Goal: Transaction & Acquisition: Purchase product/service

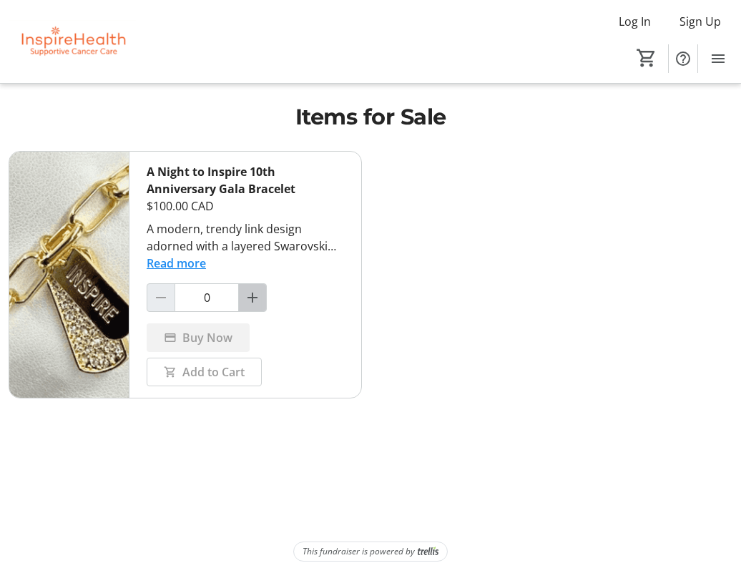
click at [251, 294] on mat-icon "Increment by one" at bounding box center [252, 297] width 17 height 17
type input "1"
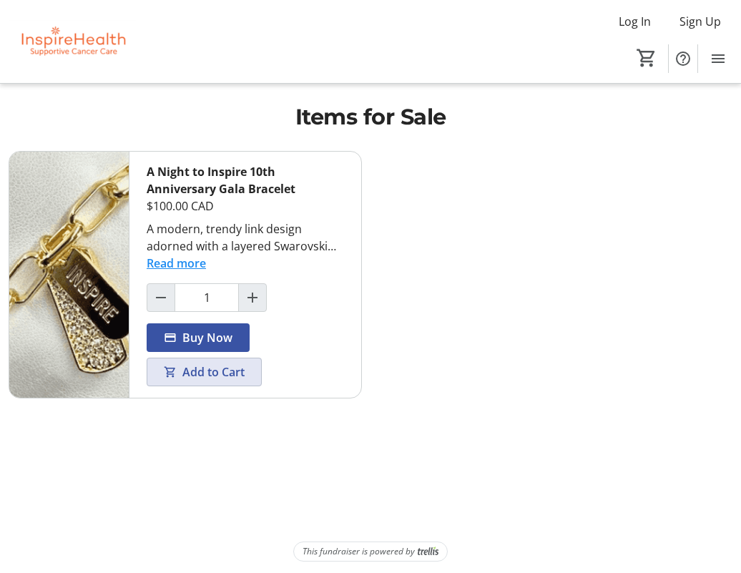
click at [208, 369] on span "Add to Cart" at bounding box center [213, 372] width 62 height 17
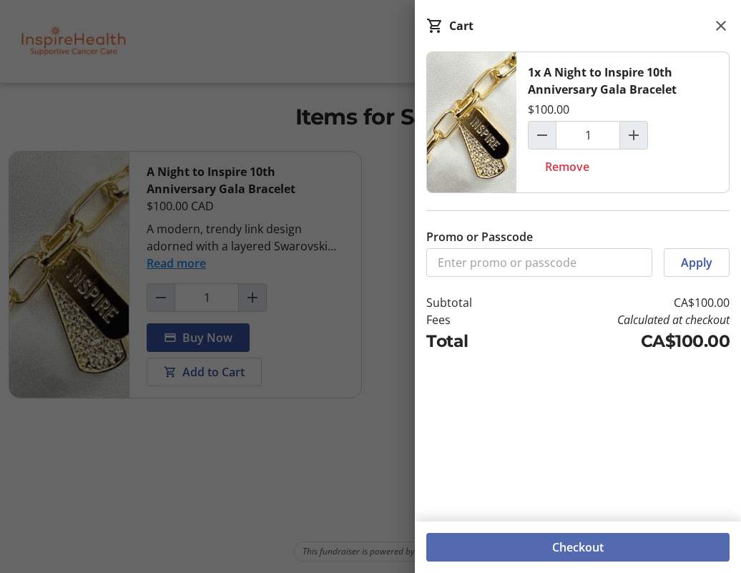
click at [544, 547] on span at bounding box center [577, 547] width 303 height 34
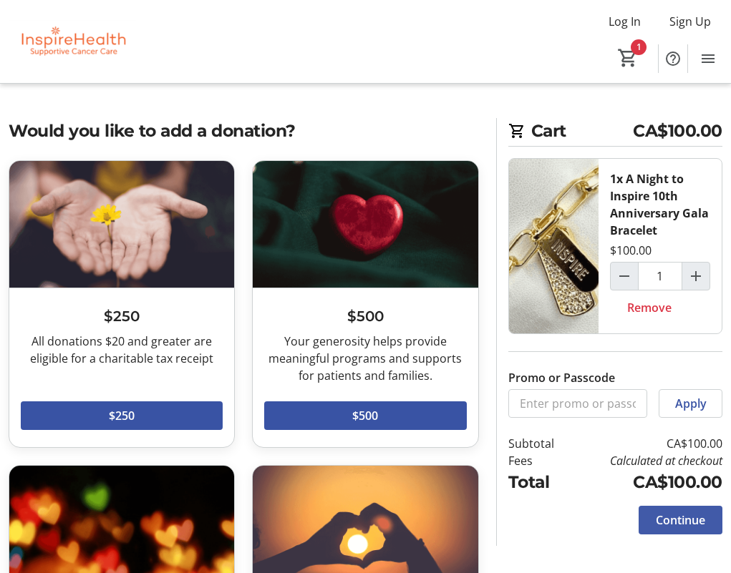
click at [656, 520] on span "Continue" at bounding box center [679, 520] width 49 height 17
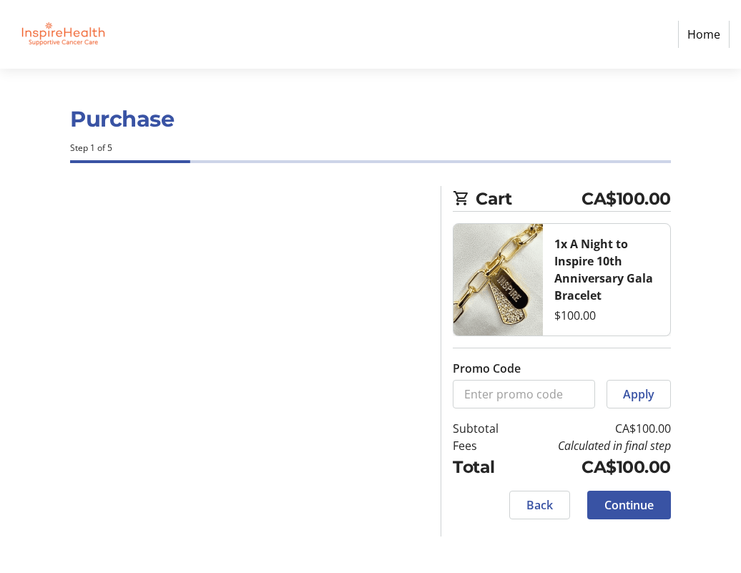
select select
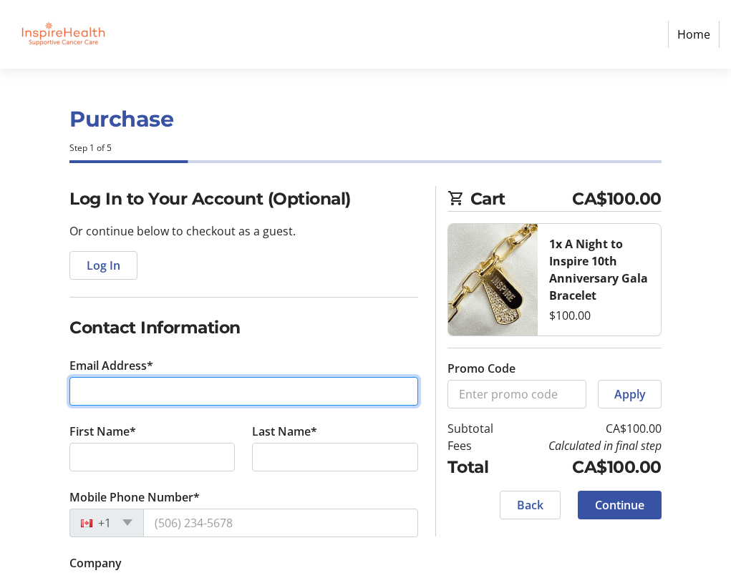
click at [138, 394] on input "Email Address*" at bounding box center [243, 391] width 348 height 29
type input "grace"
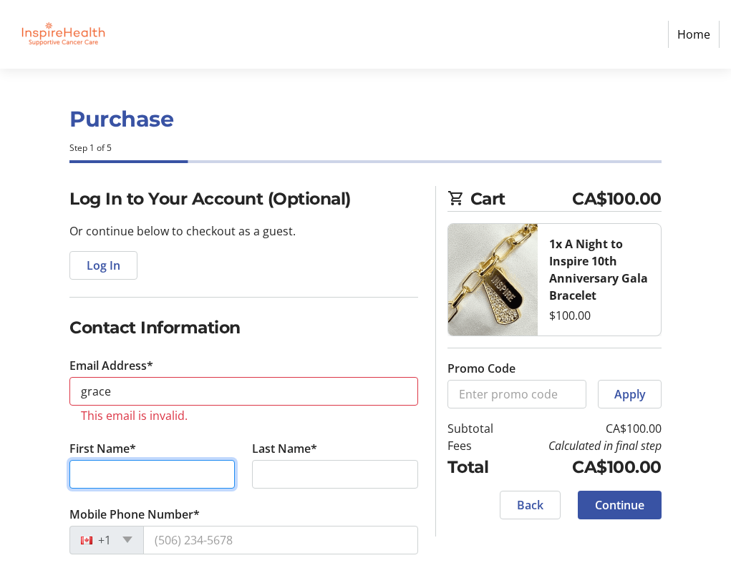
click at [123, 449] on tr-form-field "First Name*" at bounding box center [152, 473] width 182 height 66
type input "Grace"
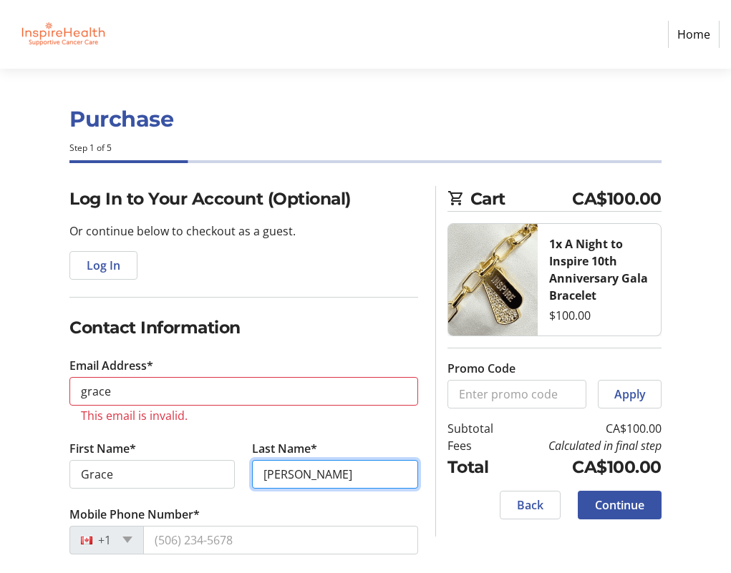
scroll to position [72, 0]
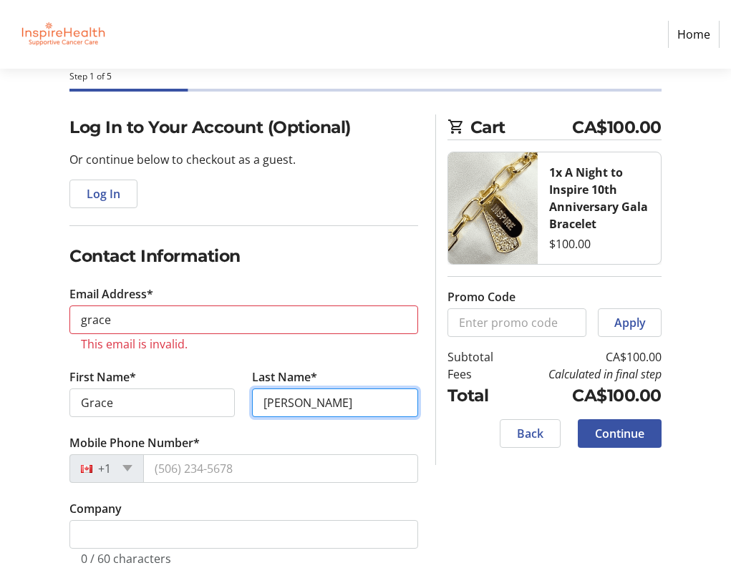
type input "[PERSON_NAME]"
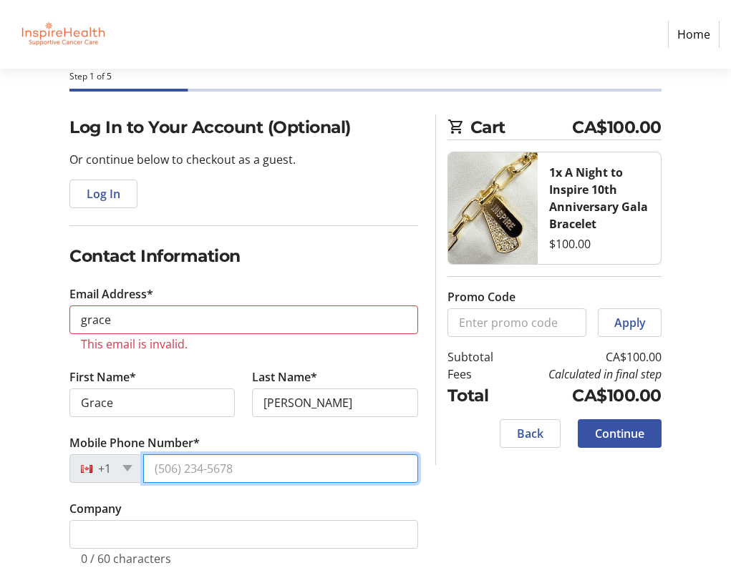
click at [188, 475] on input "Mobile Phone Number*" at bounding box center [280, 468] width 275 height 29
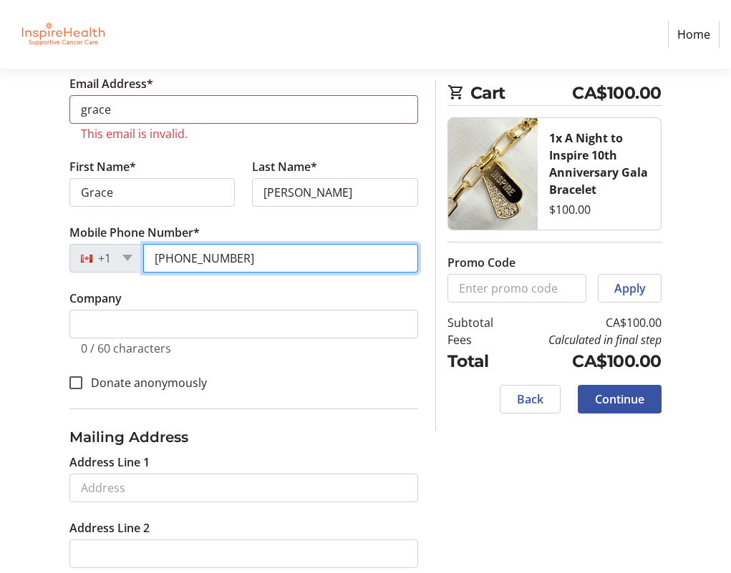
scroll to position [286, 0]
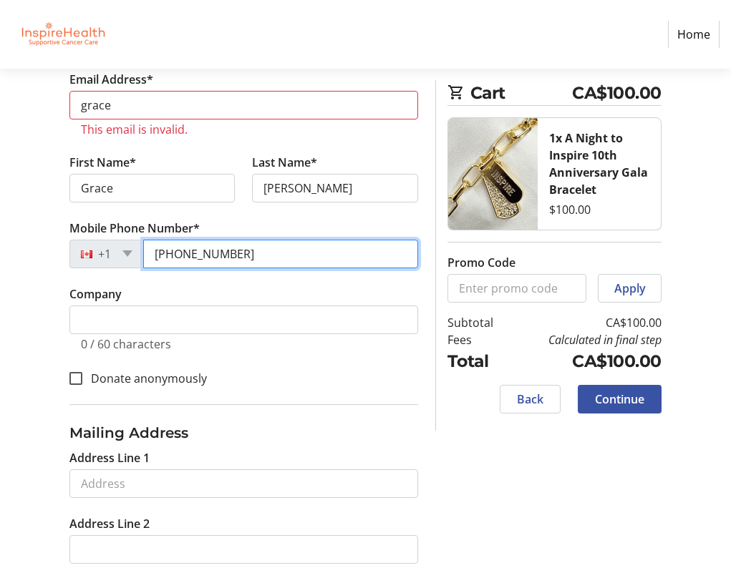
type input "[PHONE_NUMBER]"
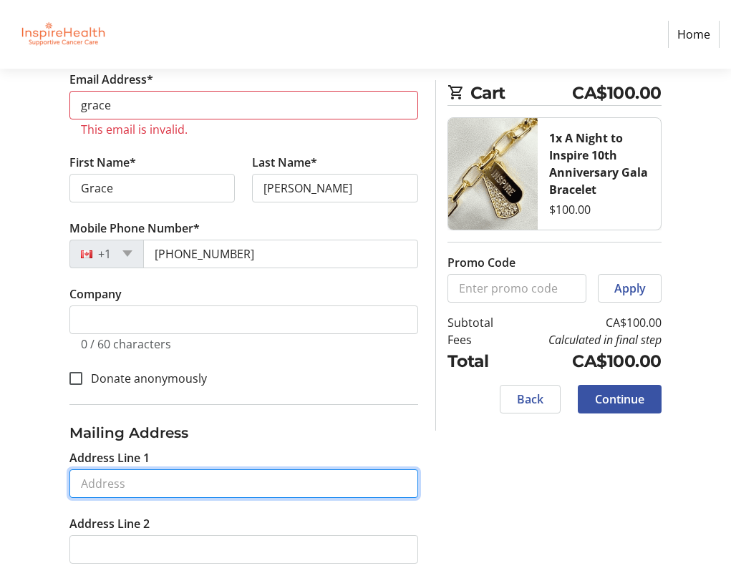
click at [119, 490] on input "Address Line 1" at bounding box center [243, 483] width 348 height 29
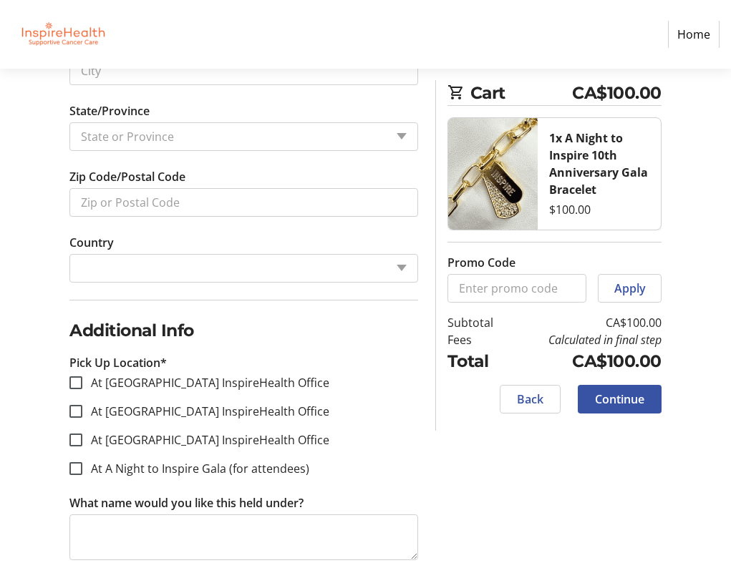
scroll to position [852, 0]
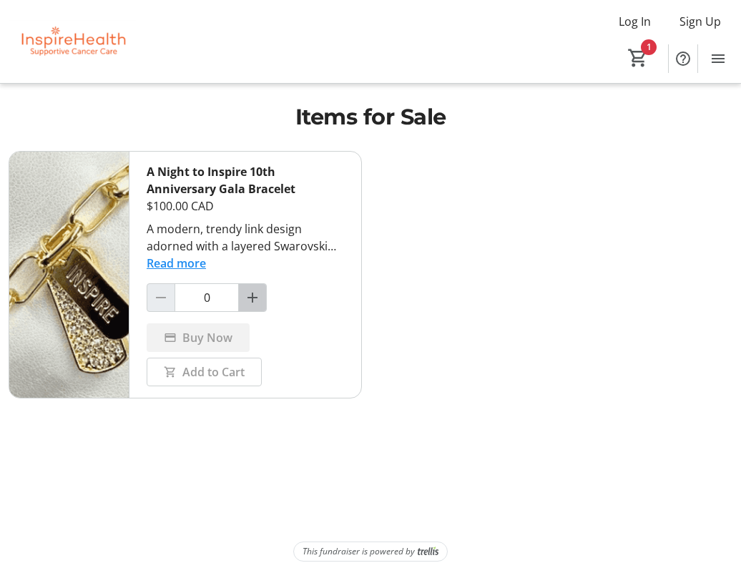
click at [252, 301] on mat-icon "Increment by one" at bounding box center [252, 297] width 17 height 17
type input "1"
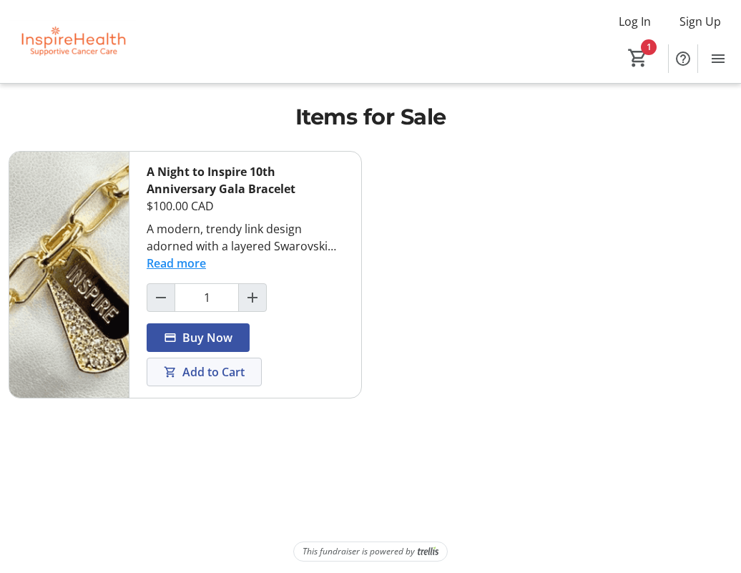
click at [200, 371] on span "Add to Cart" at bounding box center [213, 372] width 62 height 17
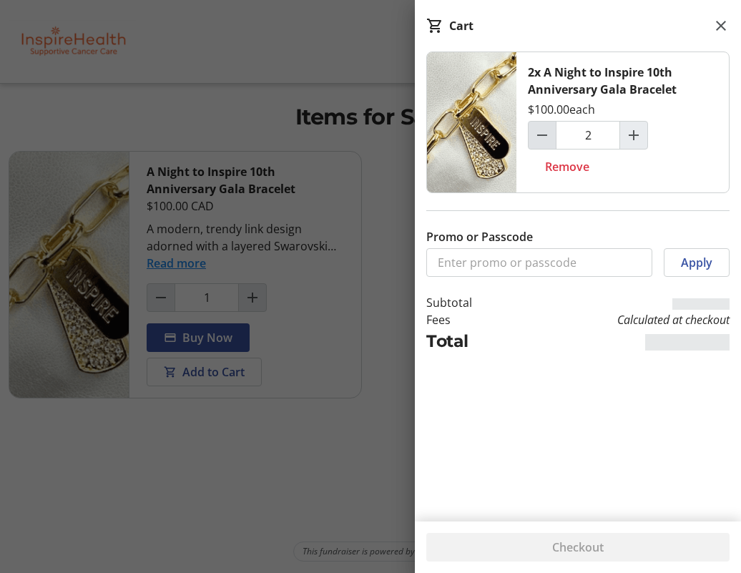
click at [542, 132] on mat-icon "Decrement by one" at bounding box center [542, 135] width 17 height 17
type input "1"
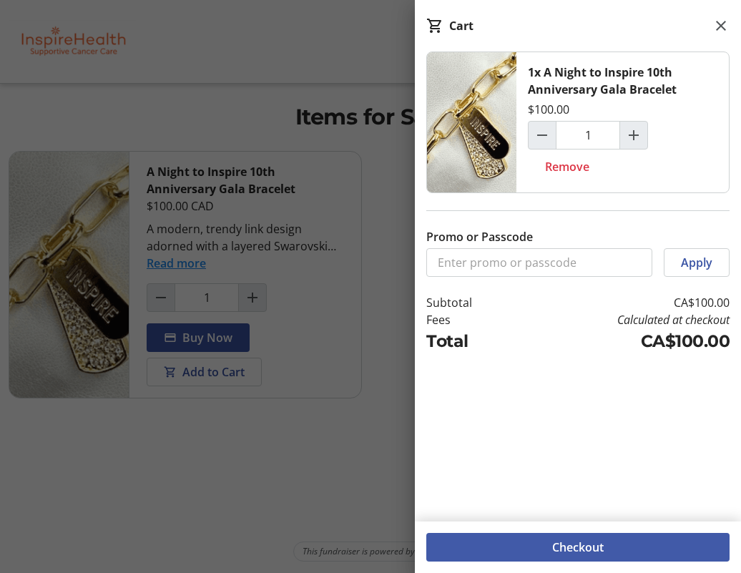
click at [491, 548] on span at bounding box center [577, 547] width 303 height 34
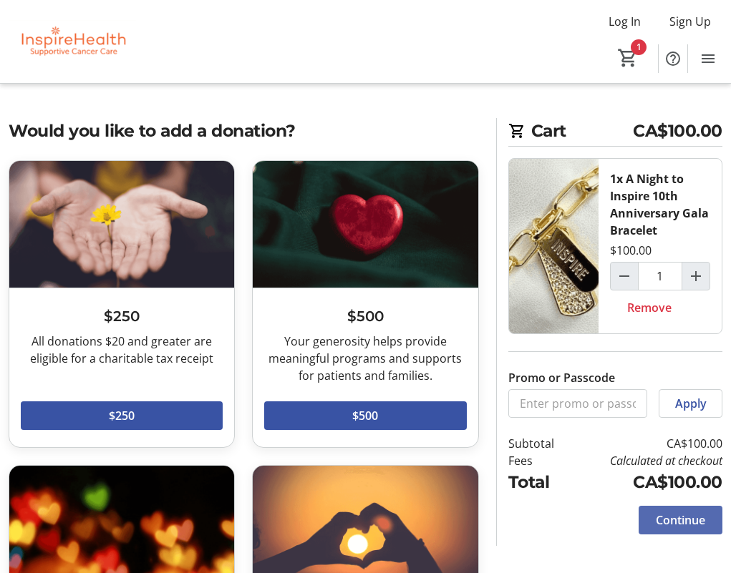
click at [675, 518] on span "Continue" at bounding box center [679, 520] width 49 height 17
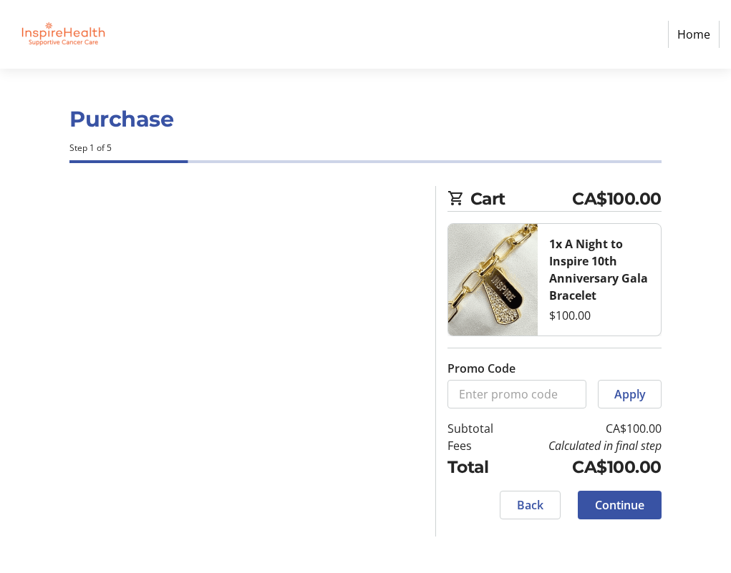
select select
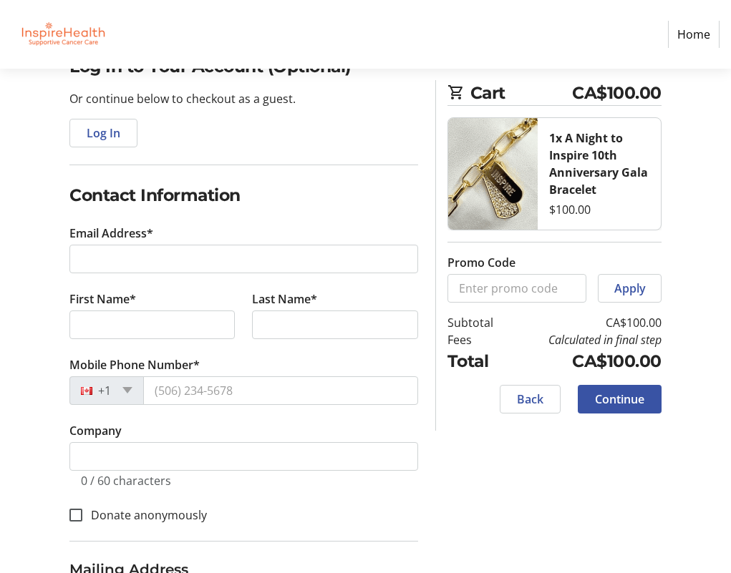
scroll to position [143, 0]
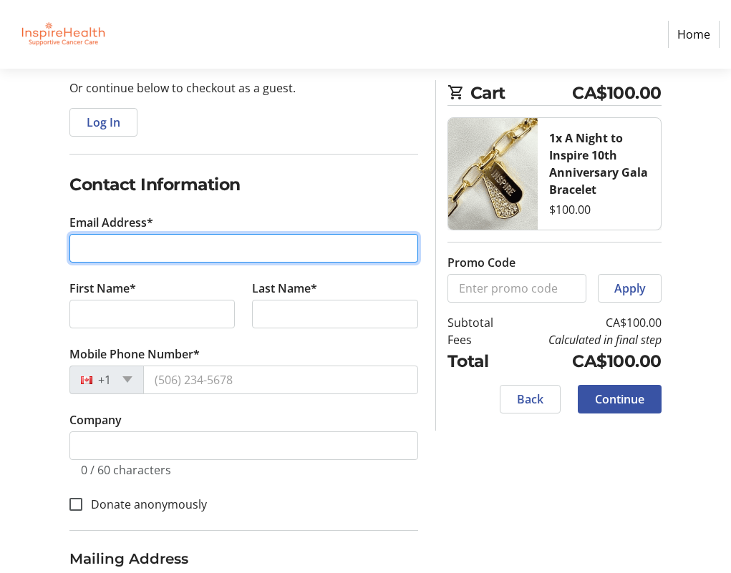
click at [114, 250] on input "Email Address*" at bounding box center [243, 248] width 348 height 29
paste input "gracehoyuen@gmail.com"
type input "gracehoyuen@gmail.com"
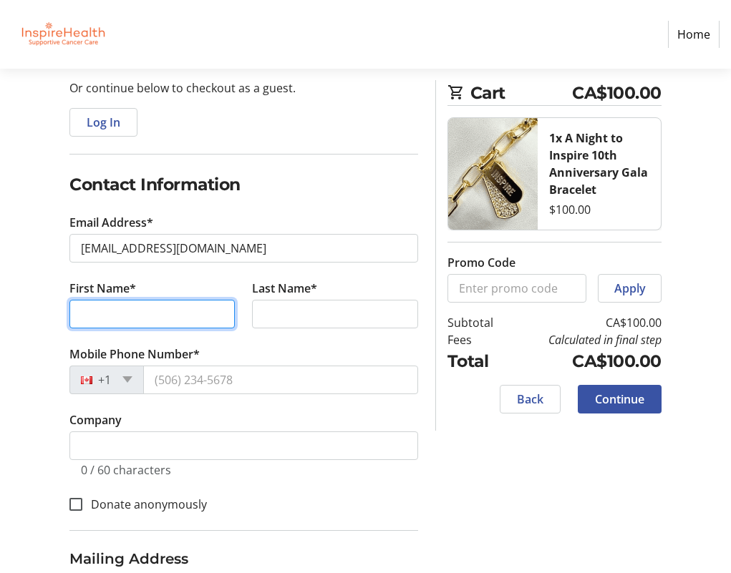
click at [108, 316] on input "First Name*" at bounding box center [151, 314] width 165 height 29
type input "Grace"
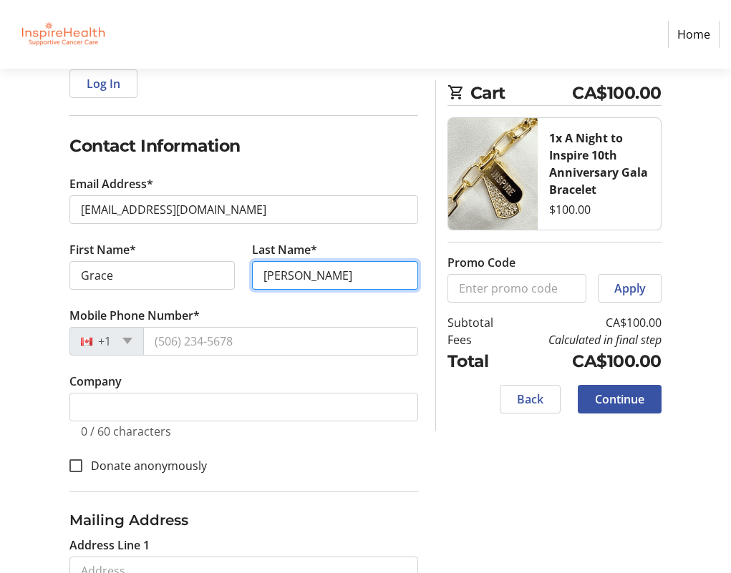
scroll to position [215, 0]
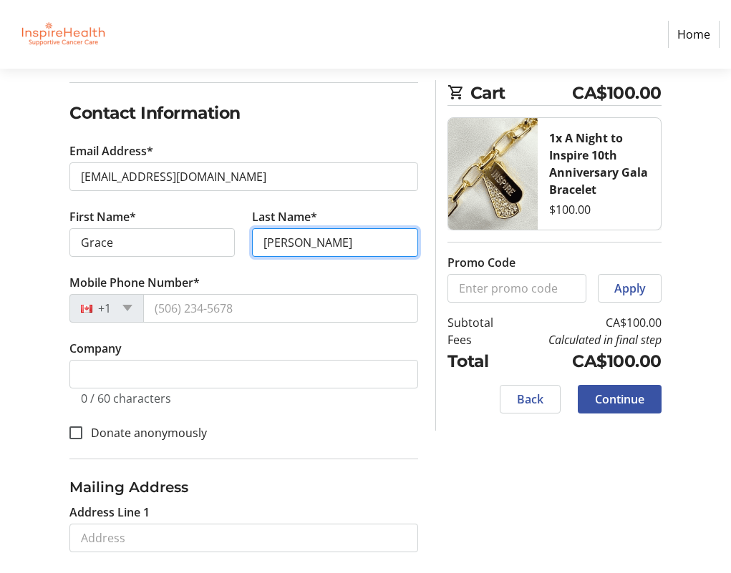
type input "[PERSON_NAME]"
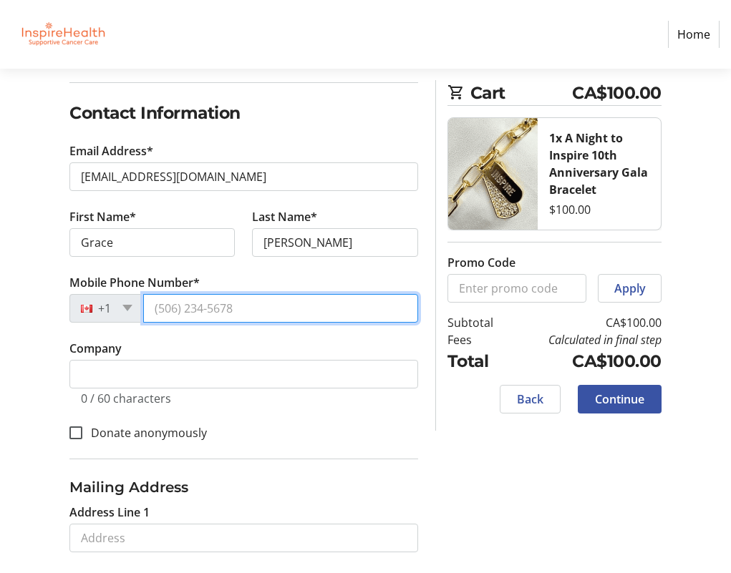
click at [172, 313] on input "Mobile Phone Number*" at bounding box center [280, 308] width 275 height 29
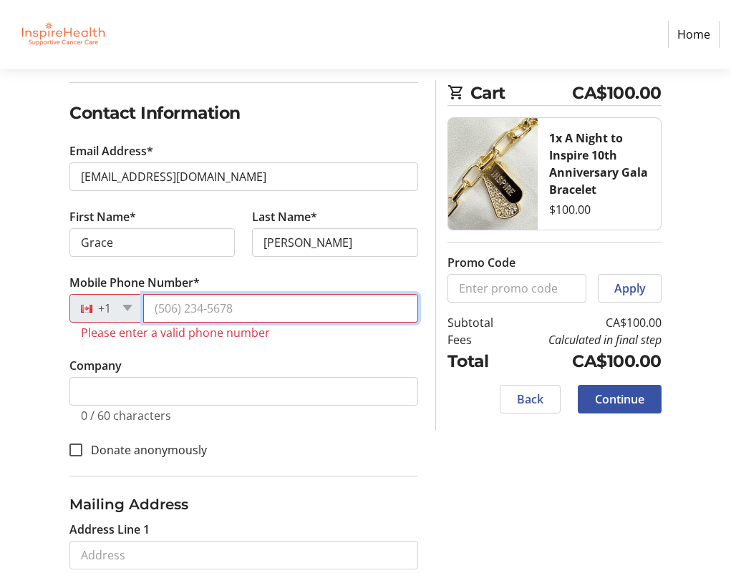
click at [204, 312] on input "Mobile Phone Number*" at bounding box center [280, 308] width 275 height 29
paste input "[PHONE_NUMBER]"
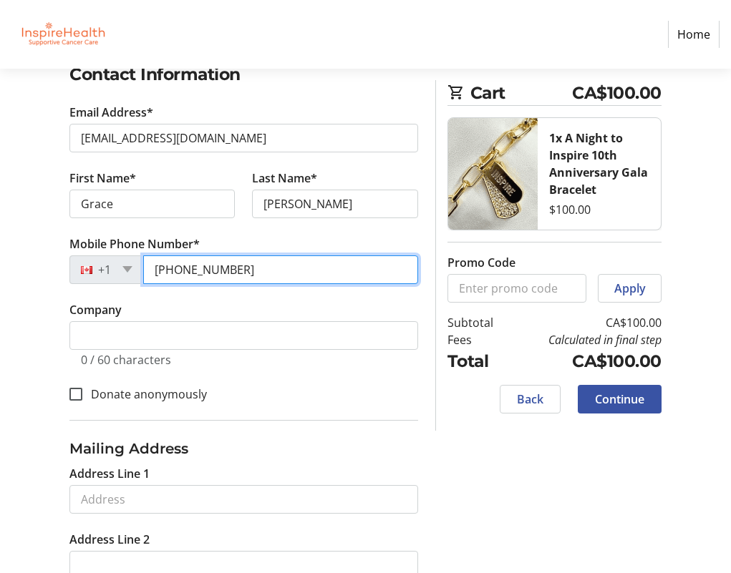
scroll to position [286, 0]
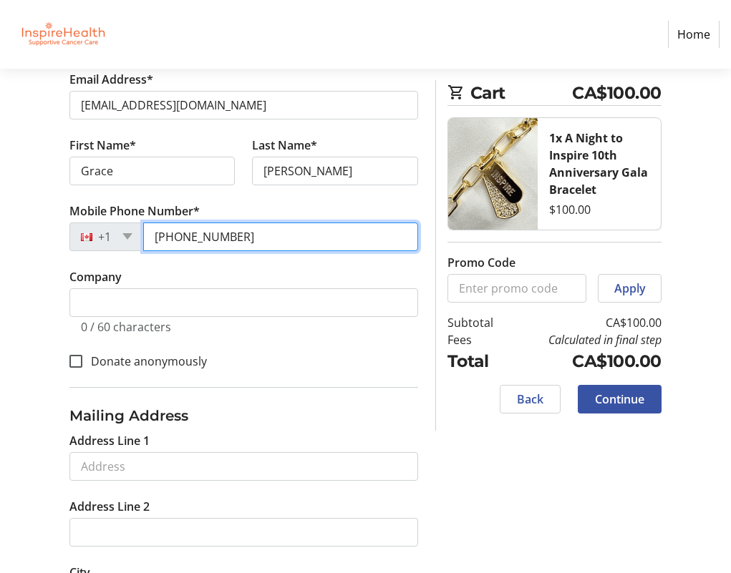
type input "[PHONE_NUMBER]"
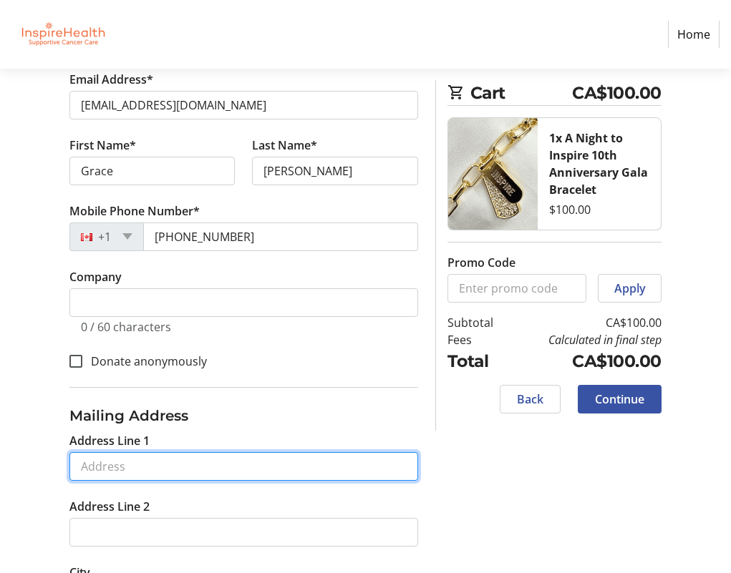
click at [123, 467] on input "Address Line 1" at bounding box center [243, 466] width 348 height 29
click at [99, 468] on input "Address Line 1" at bounding box center [243, 466] width 348 height 29
paste input "841 Saint Patrick Street"
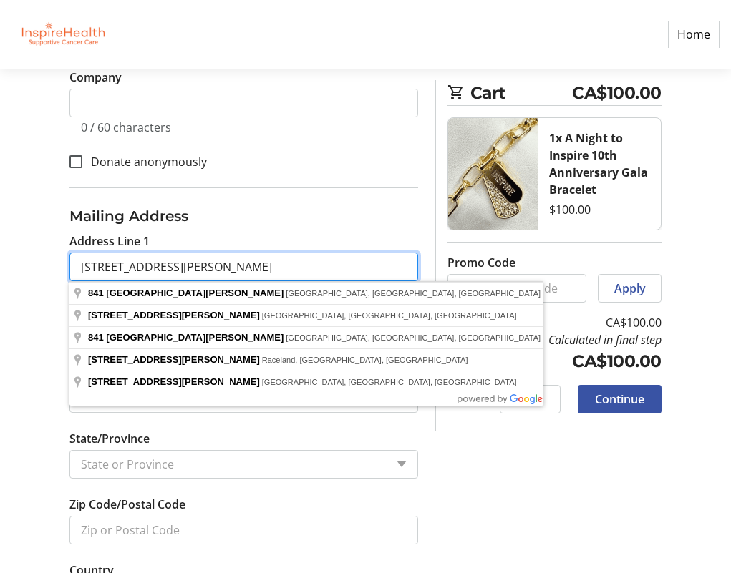
scroll to position [501, 0]
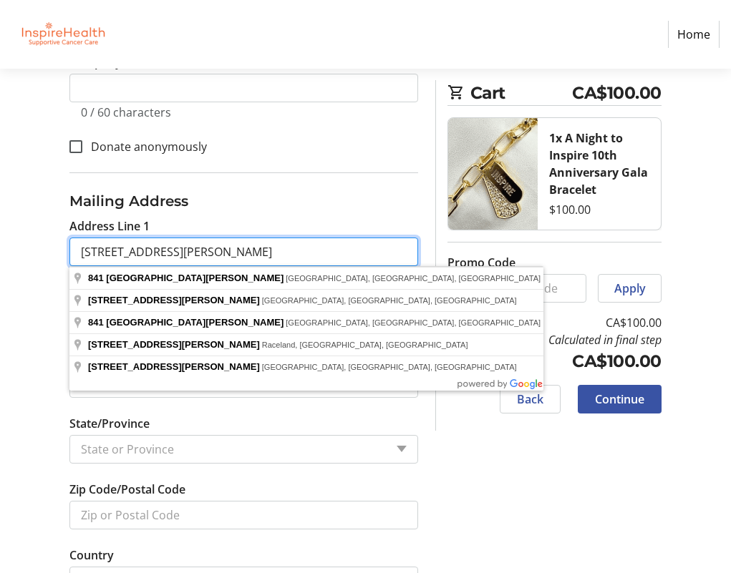
type input "841 Saint Patrick Street"
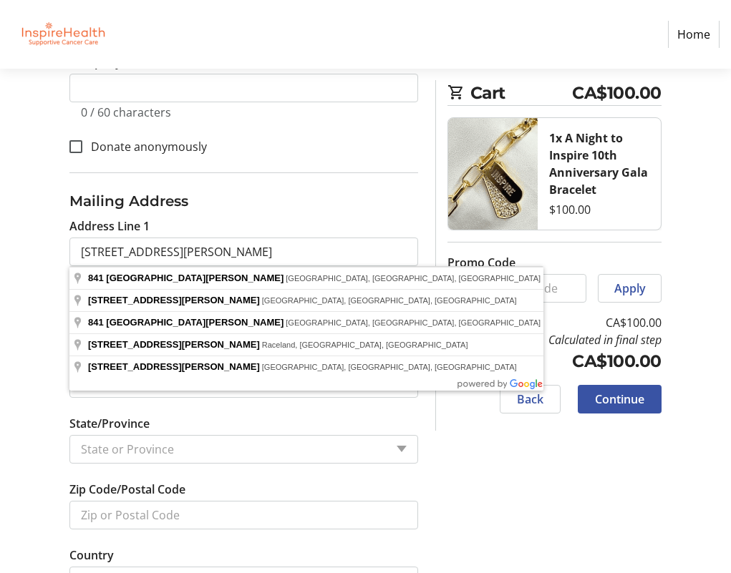
click at [512, 439] on div "Log In to Your Account (Optional) Or continue below to checkout as a guest. Log…" at bounding box center [365, 296] width 731 height 1222
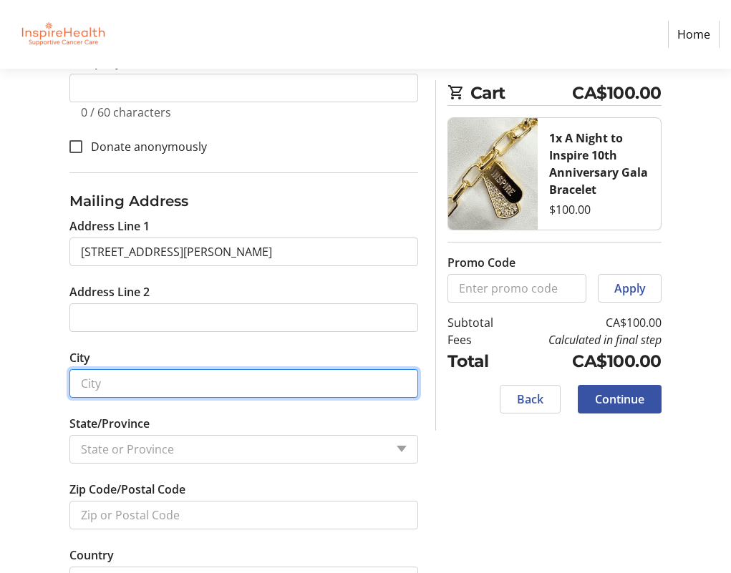
click at [109, 386] on input "City" at bounding box center [243, 383] width 348 height 29
type input "Victoria"
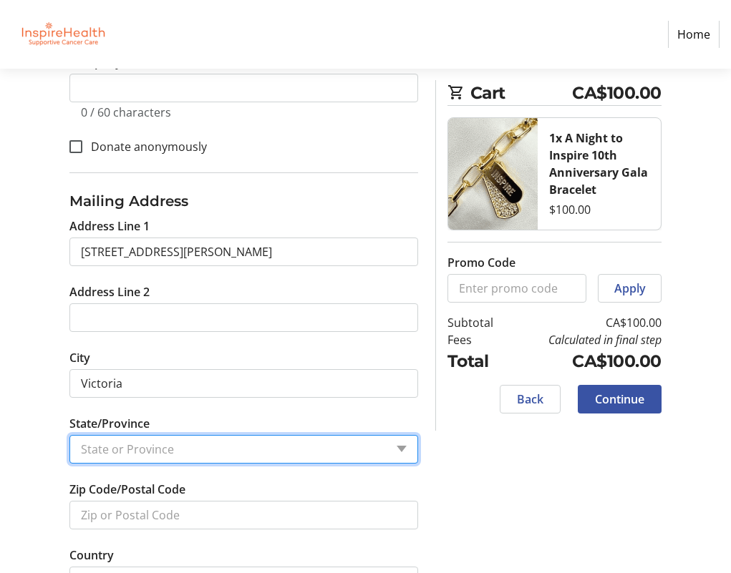
click at [134, 452] on select "State or Province State or Province" at bounding box center [243, 449] width 348 height 29
select select "1: null"
click at [69, 435] on select "State or Province State or Province" at bounding box center [243, 449] width 348 height 29
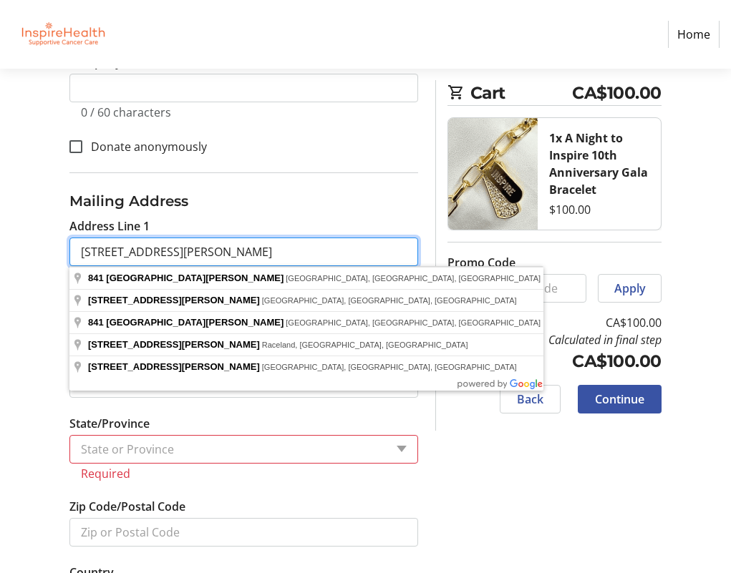
click at [199, 260] on input "841 Saint Patrick Street" at bounding box center [243, 252] width 348 height 29
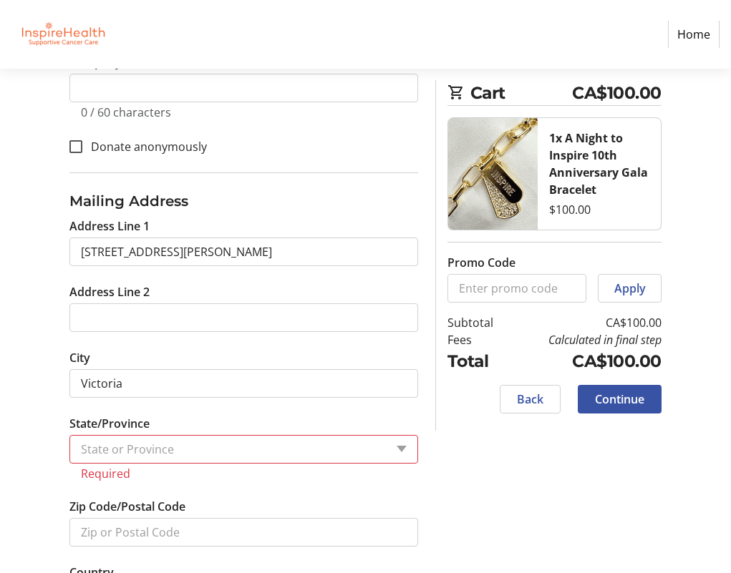
type input "841 Saint Patrick Street"
select select
type input "V8S 4X7"
select select "CA"
select select "BC"
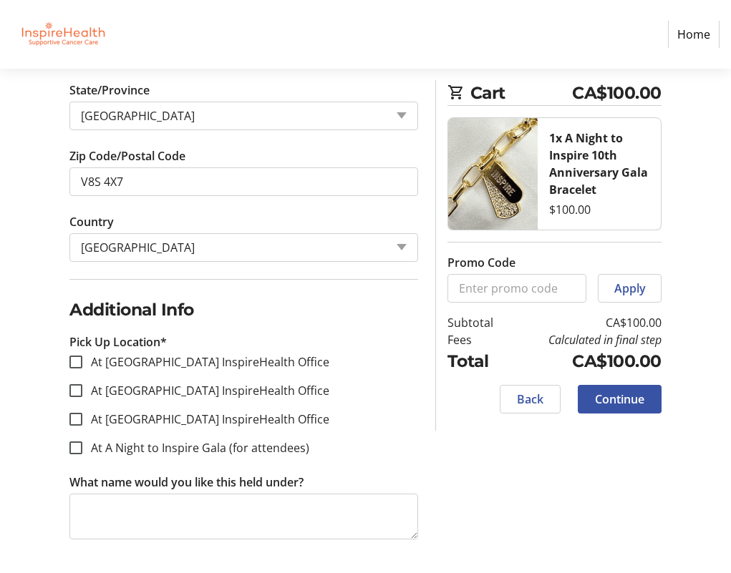
scroll to position [835, 0]
click at [68, 421] on div at bounding box center [76, 418] width 34 height 34
checkbox input "true"
click at [610, 405] on span "Continue" at bounding box center [619, 399] width 49 height 17
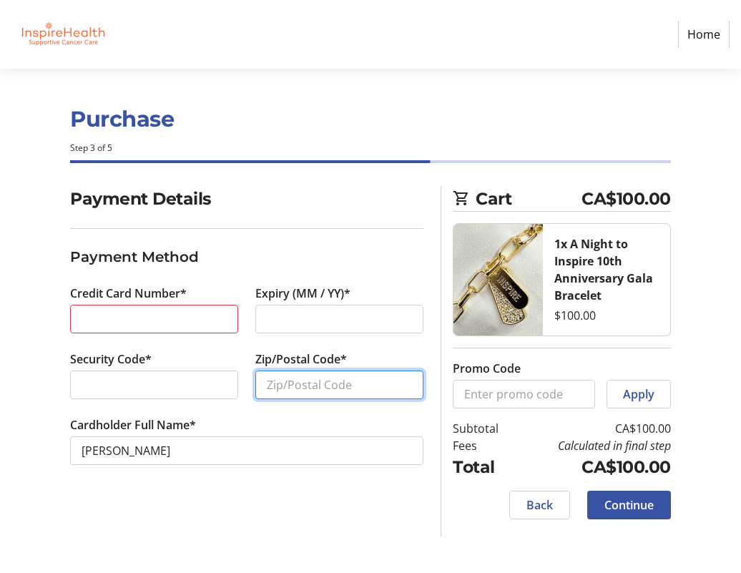
click at [273, 391] on input "Zip/Postal Code*" at bounding box center [339, 385] width 168 height 29
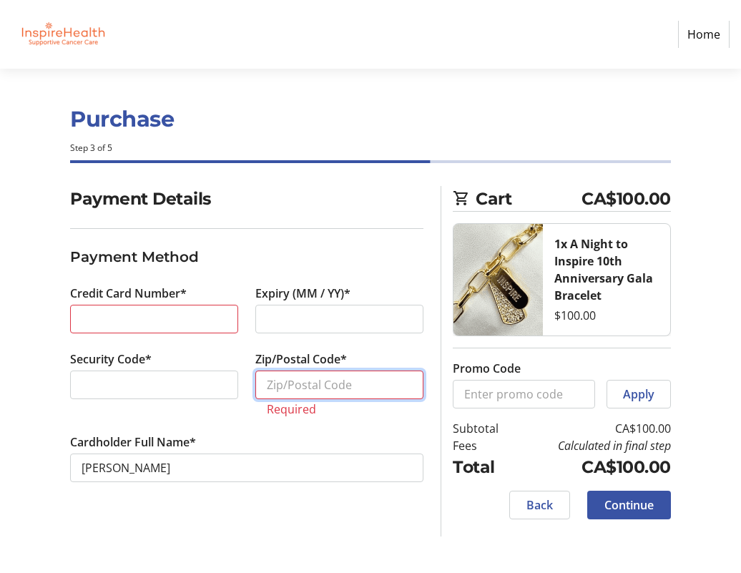
click at [271, 392] on input "Zip/Postal Code*" at bounding box center [339, 385] width 168 height 29
paste input "V8S 4X7"
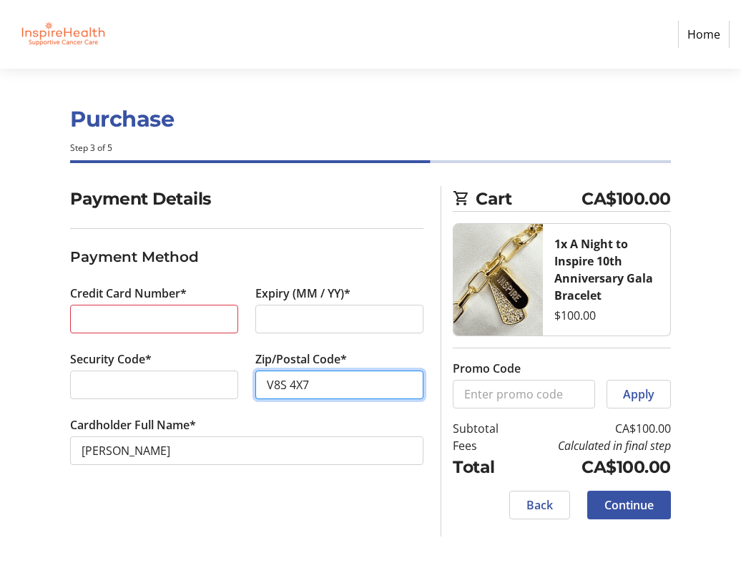
type input "V8S 4X7"
click at [625, 504] on span "Continue" at bounding box center [629, 505] width 49 height 17
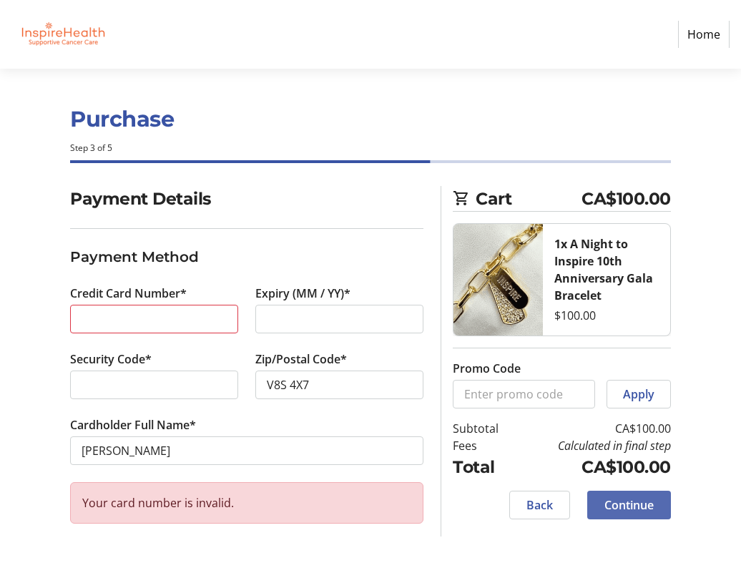
click at [617, 505] on span "Continue" at bounding box center [629, 505] width 49 height 17
click at [601, 504] on span at bounding box center [629, 505] width 84 height 34
click at [600, 502] on span at bounding box center [629, 505] width 84 height 34
